Goal: Information Seeking & Learning: Find specific fact

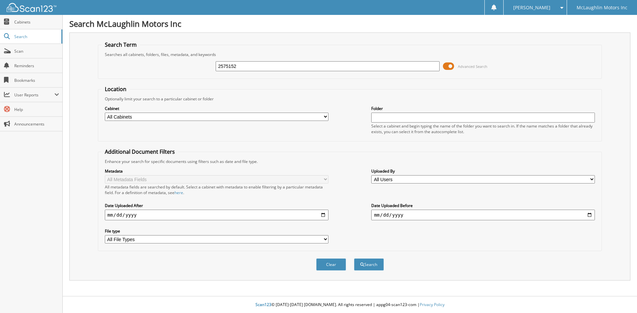
type input "2575152"
click at [354, 259] on button "Search" at bounding box center [369, 265] width 30 height 12
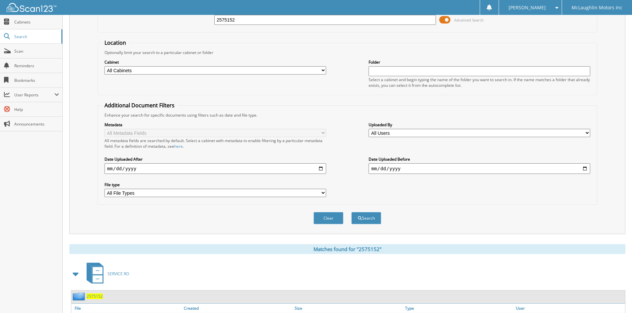
scroll to position [94, 0]
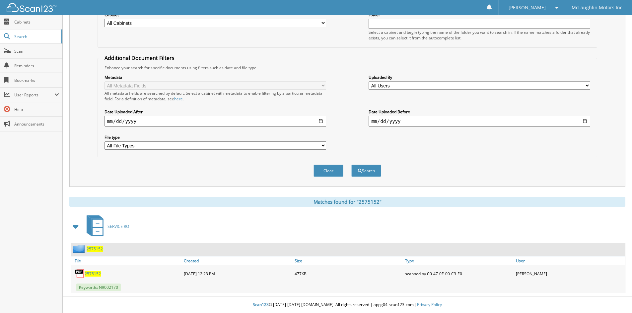
click at [100, 274] on span "2575152" at bounding box center [93, 274] width 16 height 6
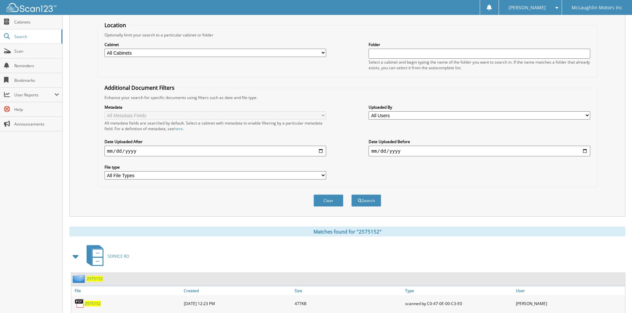
scroll to position [0, 0]
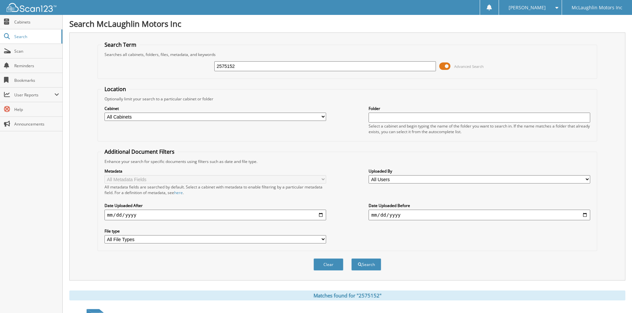
click at [230, 66] on input "2575152" at bounding box center [325, 66] width 222 height 10
type input "2575052"
click at [351, 259] on button "Search" at bounding box center [366, 265] width 30 height 12
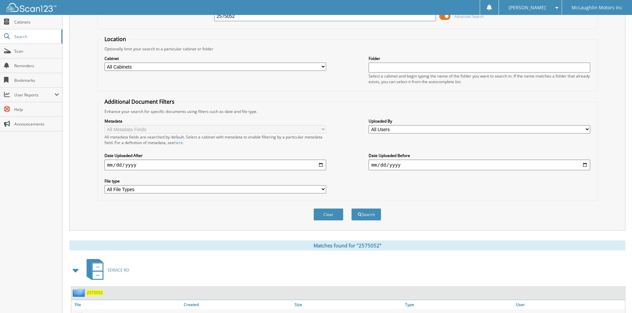
scroll to position [94, 0]
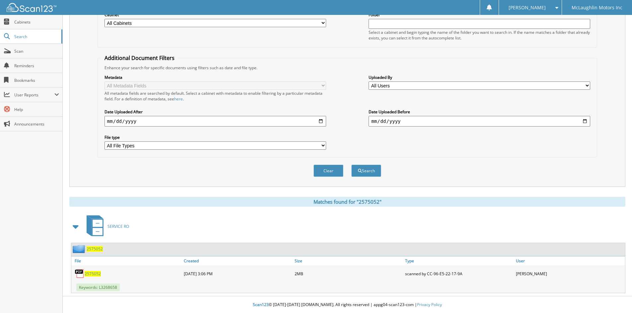
click at [93, 271] on span "2575052" at bounding box center [93, 274] width 16 height 6
